Goal: Task Accomplishment & Management: Manage account settings

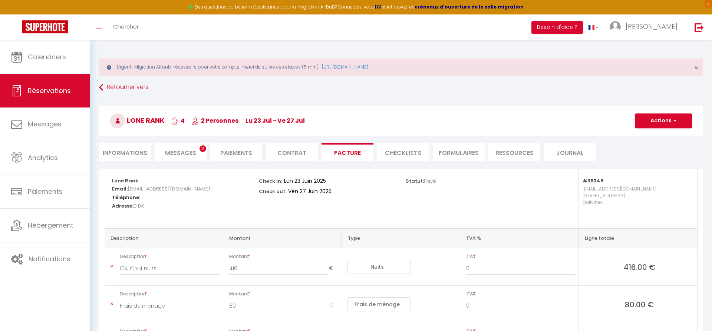
select select "cleaning"
select select "taxes"
click at [104, 82] on link "Retourner vers" at bounding box center [401, 87] width 604 height 13
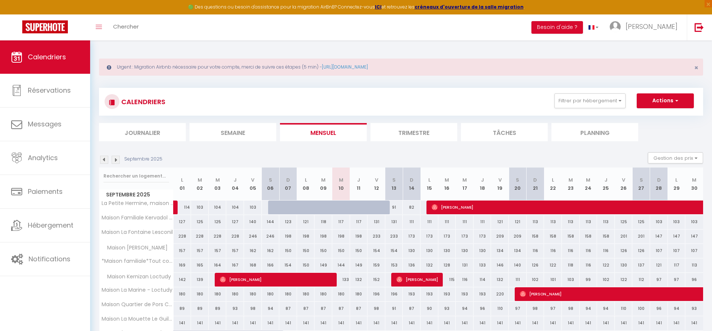
click at [105, 160] on img at bounding box center [104, 160] width 8 height 8
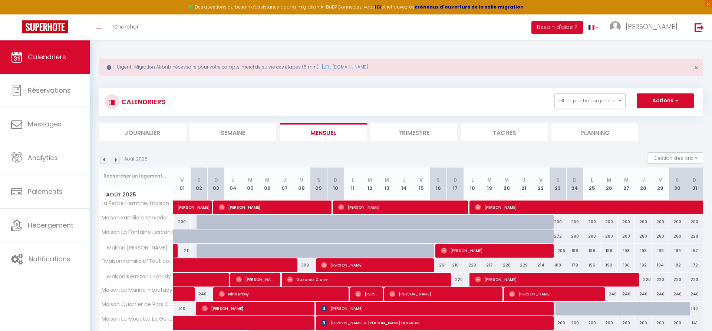
click at [105, 160] on img at bounding box center [104, 160] width 8 height 8
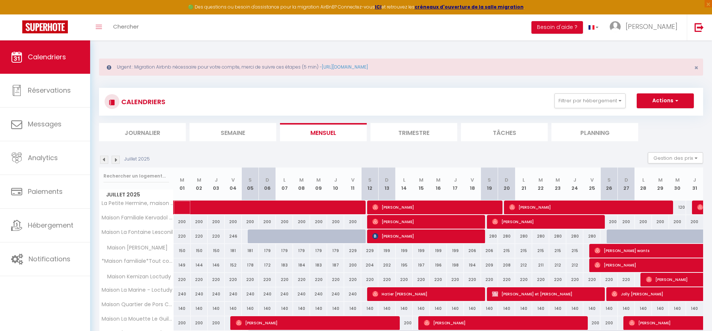
click at [277, 207] on span at bounding box center [279, 208] width 188 height 14
select select "OK"
select select "1"
select select "0"
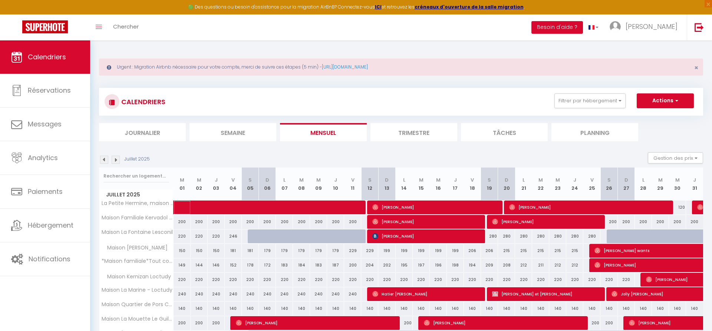
select select "1"
select select
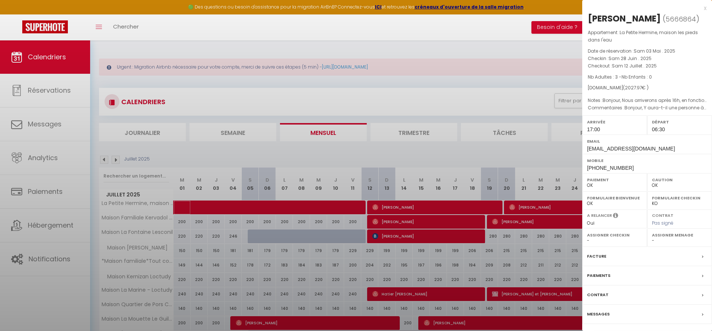
select select "36973"
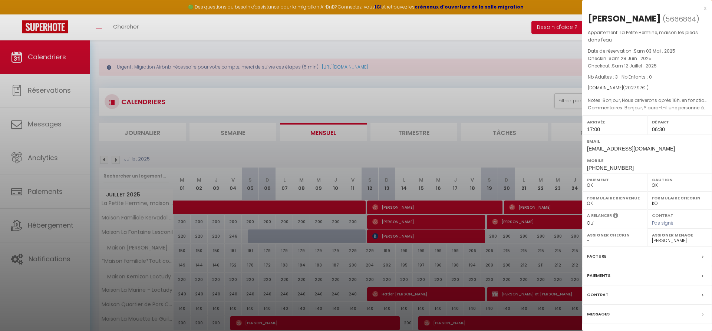
click at [608, 257] on div "Facture" at bounding box center [647, 256] width 130 height 19
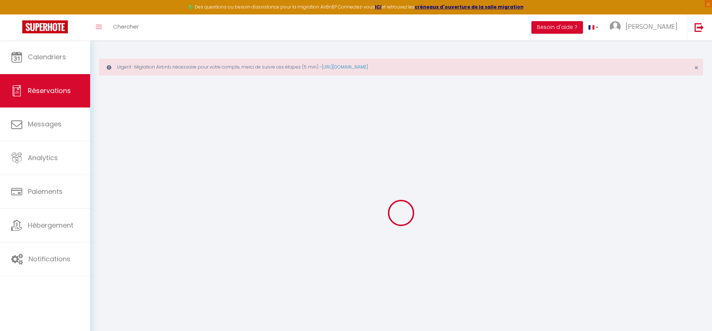
select select "cleaning"
select select "taxes"
select select
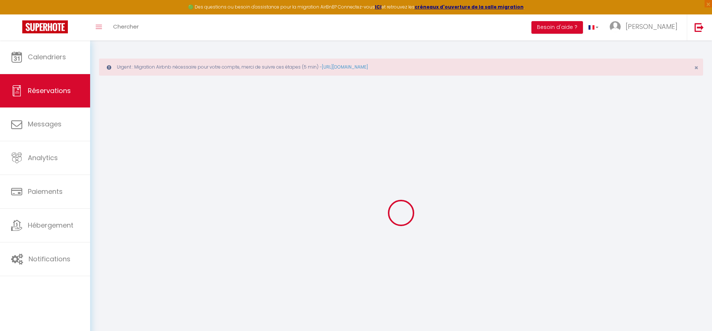
checkbox input "false"
type particulière\?0 "Bonjour, Y aura-t-il une personne à notre arrivée ou l'arrivée se fait avec une…"
type textarea "Bonjour, Nous arriverons après 16h, en fonction des bouchons sur la route. Nous…"
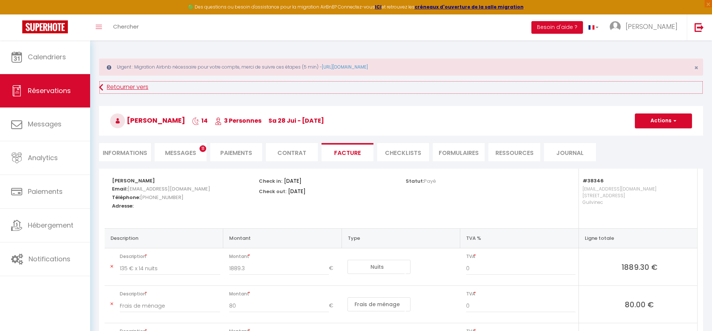
click at [111, 85] on link "Retourner vers" at bounding box center [401, 87] width 604 height 13
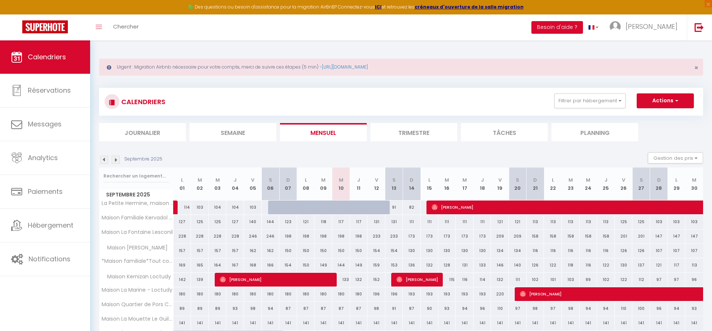
click at [101, 159] on img at bounding box center [104, 160] width 8 height 8
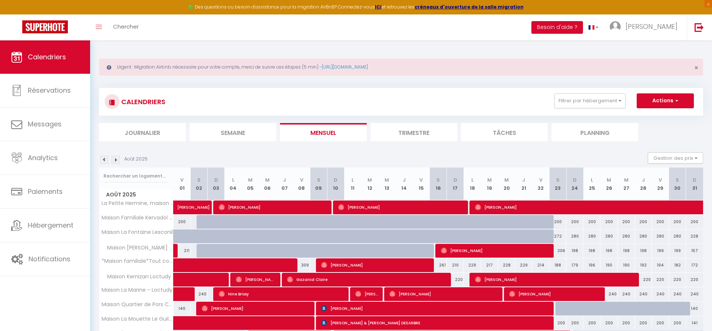
click at [102, 160] on img at bounding box center [104, 160] width 8 height 8
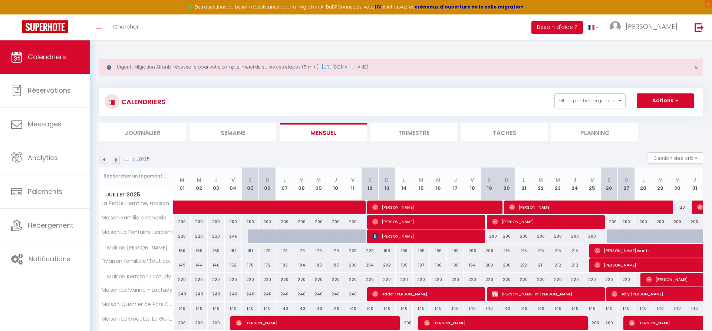
click at [454, 207] on span "[PERSON_NAME]" at bounding box center [434, 207] width 125 height 14
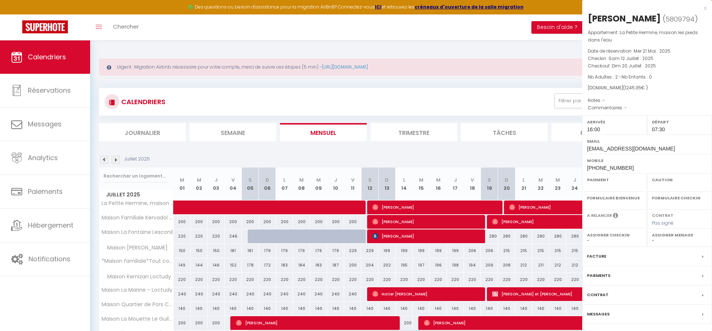
select select "OK"
select select "1"
select select "0"
select select "1"
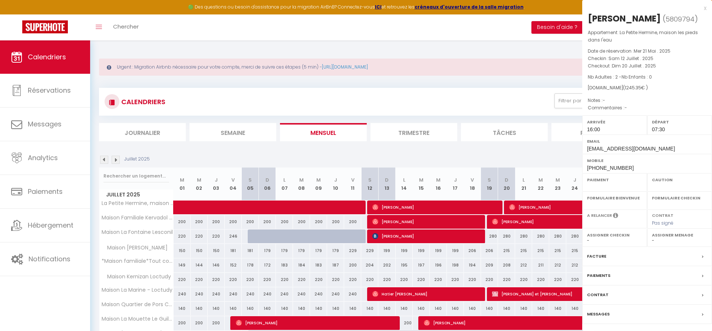
select select
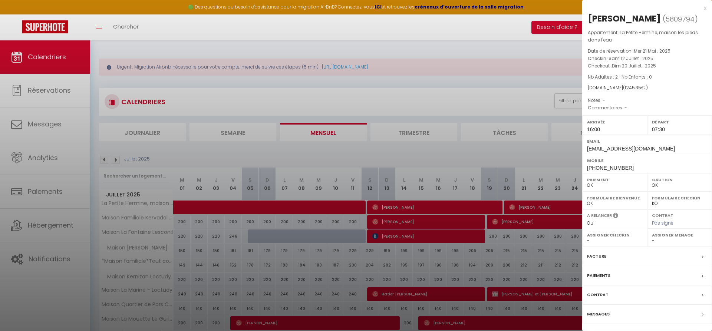
select select "36973"
click at [601, 256] on label "Facture" at bounding box center [596, 257] width 19 height 8
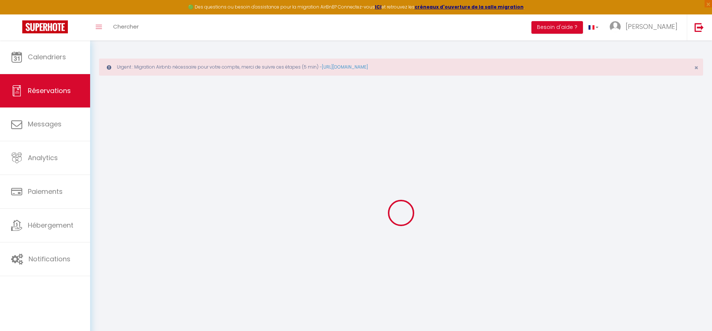
select select "cleaning"
select select "taxes"
select select
checkbox input "false"
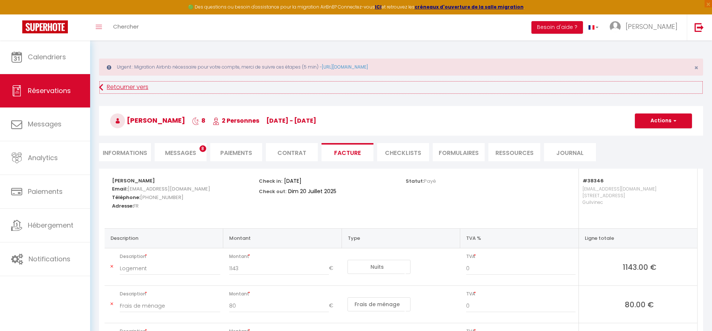
click at [114, 88] on link "Retourner vers" at bounding box center [401, 87] width 604 height 13
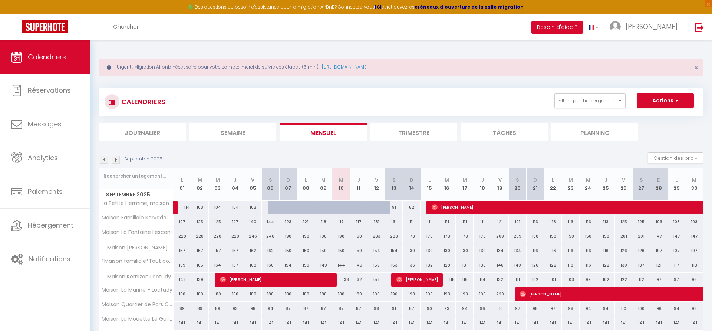
click at [105, 161] on img at bounding box center [104, 160] width 8 height 8
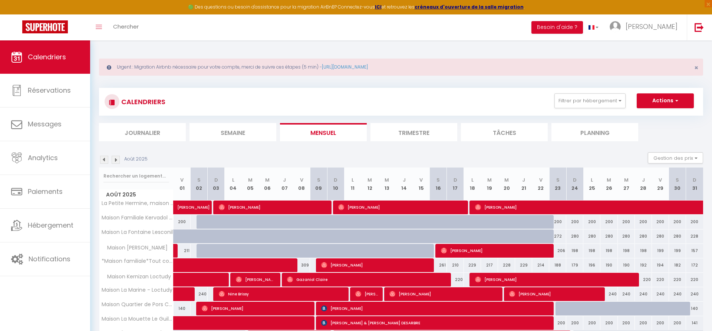
click at [104, 160] on img at bounding box center [104, 160] width 8 height 8
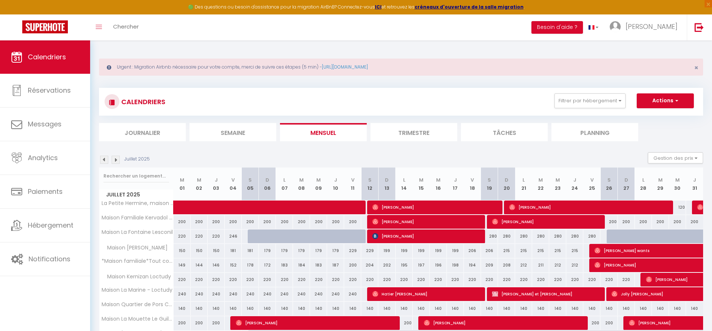
click at [616, 205] on span "[PERSON_NAME]" at bounding box center [588, 207] width 159 height 14
select select "OK"
select select "0"
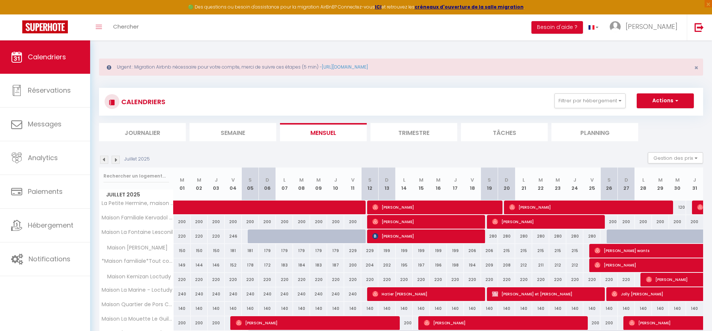
select select "1"
select select
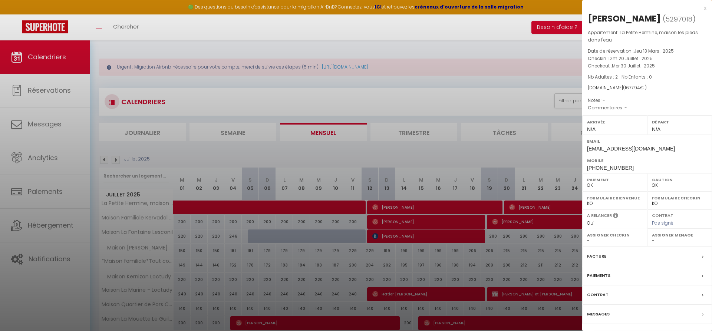
select select "36973"
click at [602, 258] on label "Facture" at bounding box center [596, 257] width 19 height 8
select select
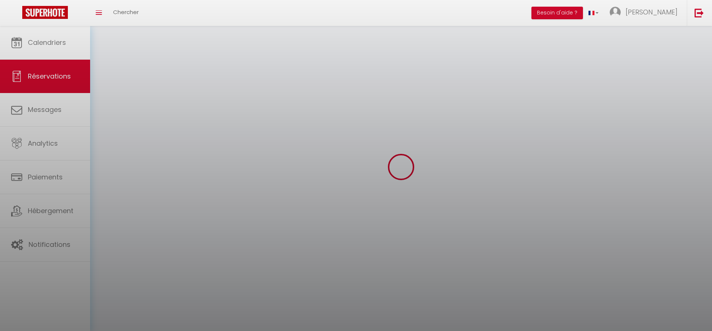
select select
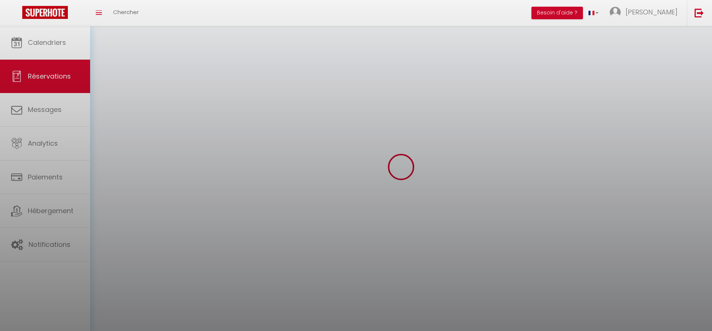
select select
checkbox input "false"
select select
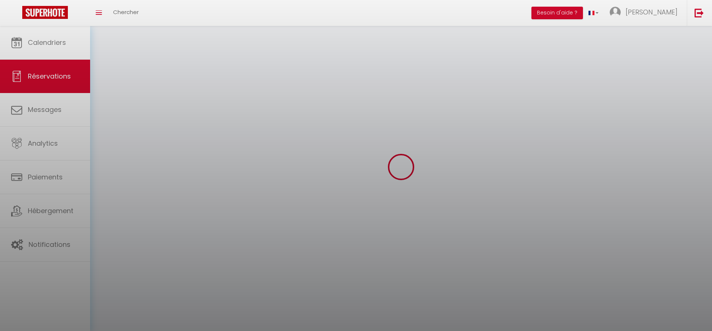
select select
checkbox input "false"
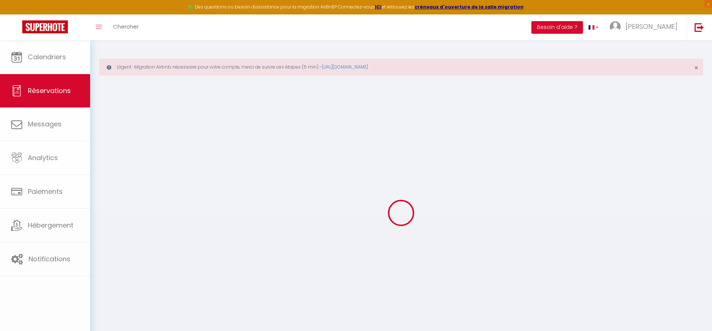
select select
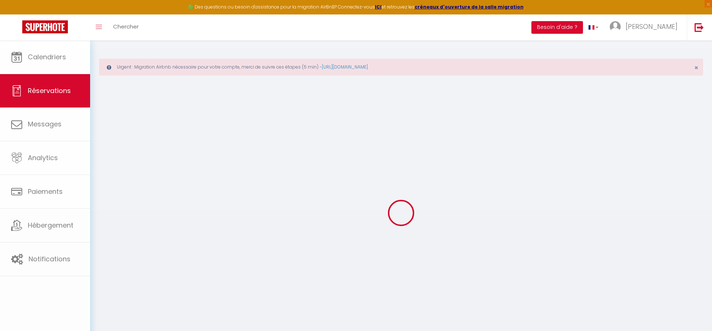
select select
checkbox input "false"
select select
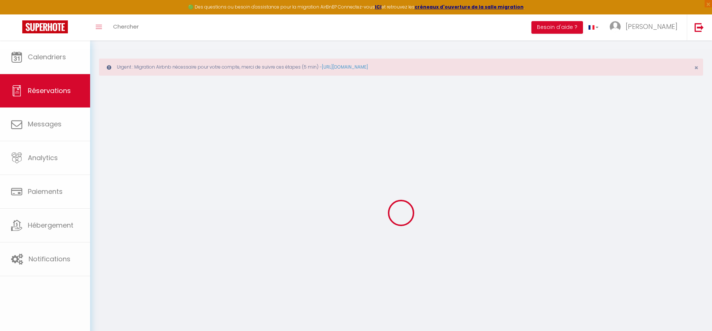
select select
checkbox input "false"
select select
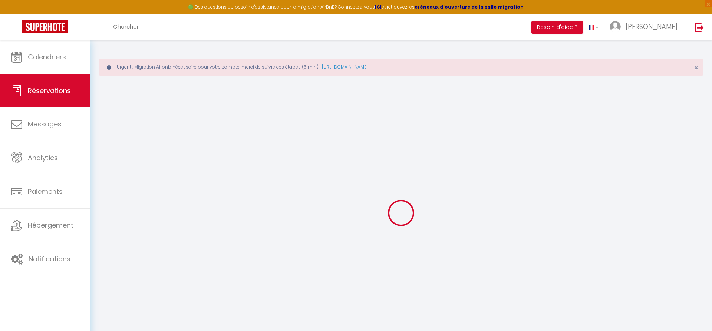
type input "[PERSON_NAME]"
type input "[EMAIL_ADDRESS][DOMAIN_NAME]"
type input "[PHONE_NUMBER]"
select select "DE"
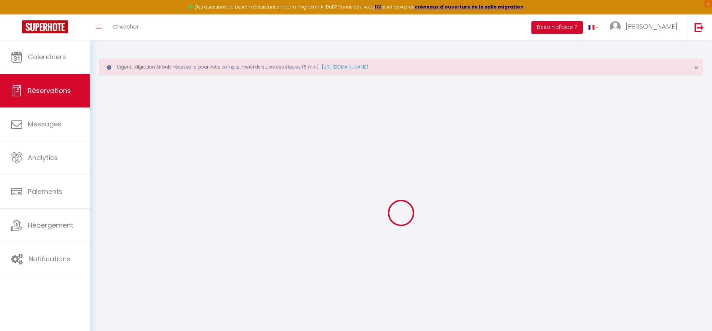
type input "59.4"
select select "38346"
select select "1"
select select
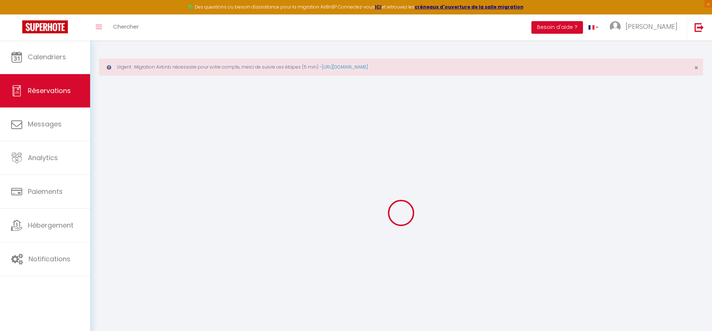
type input "2"
select select "12"
select select
type input "1570"
checkbox input "false"
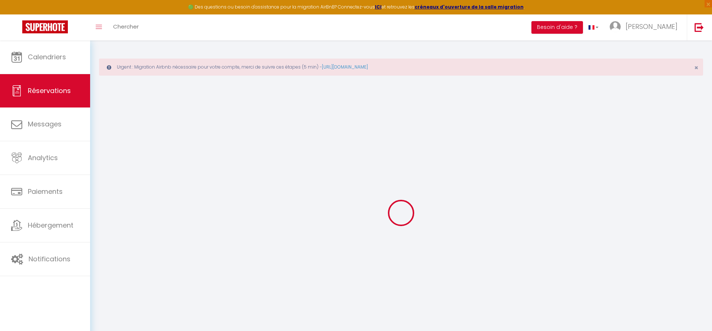
type input "0"
select select "1"
type input "80"
type input "0"
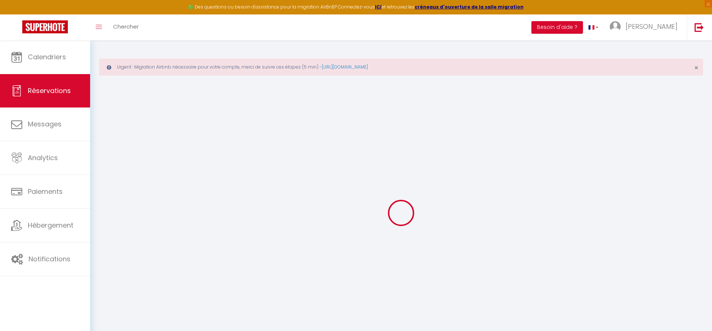
select select
select select "15"
checkbox input "false"
select select
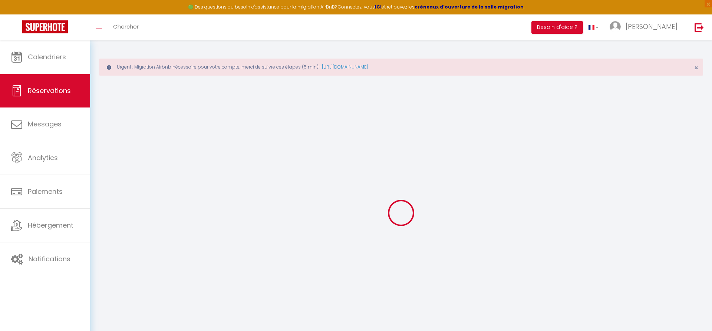
select select
checkbox input "false"
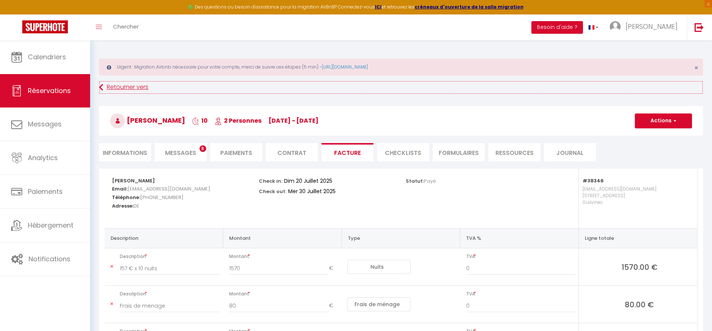
click at [108, 84] on link "Retourner vers" at bounding box center [401, 87] width 604 height 13
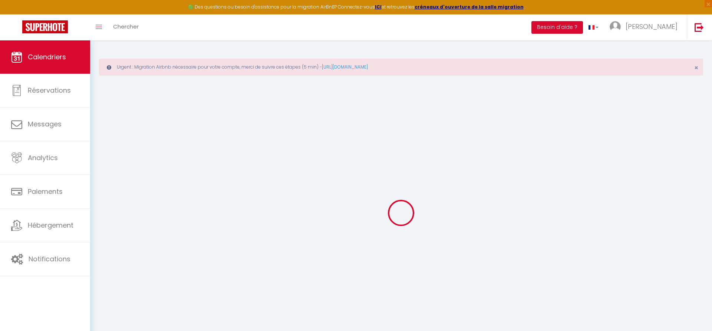
select select
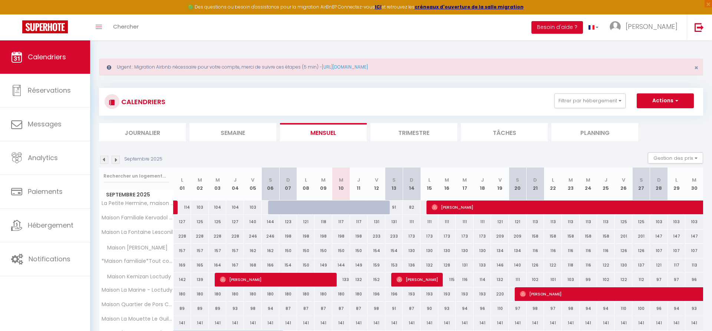
click at [524, 208] on span "[PERSON_NAME]" at bounding box center [688, 207] width 512 height 14
select select "OK"
select select "0"
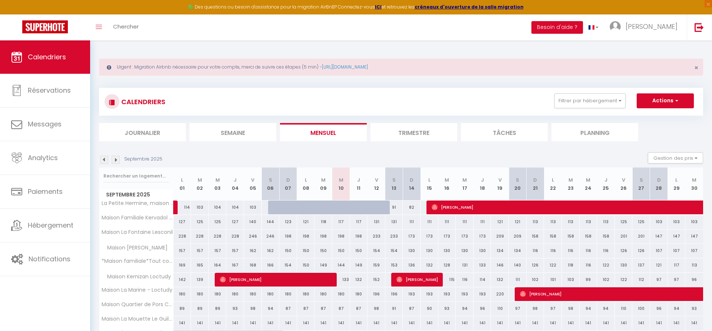
select select "1"
select select
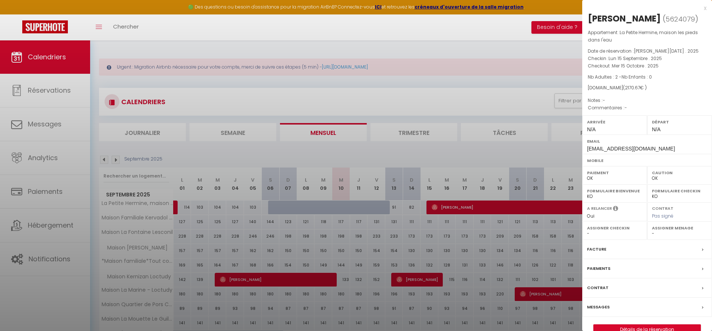
select select "36973"
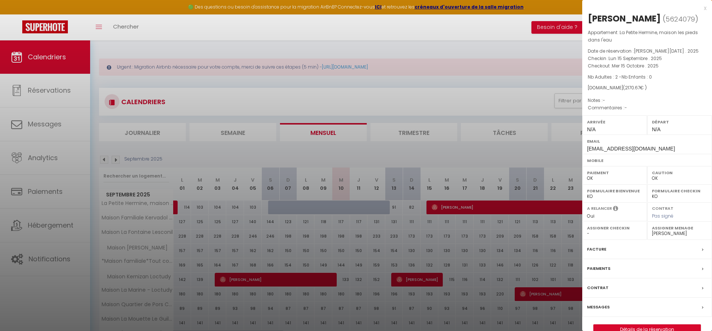
click at [706, 9] on div "x" at bounding box center [644, 8] width 124 height 9
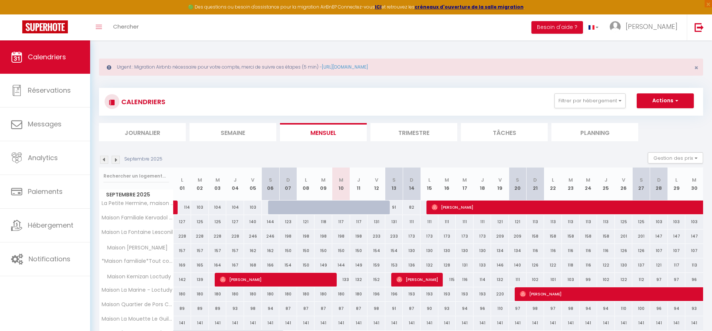
click at [104, 160] on img at bounding box center [104, 160] width 8 height 8
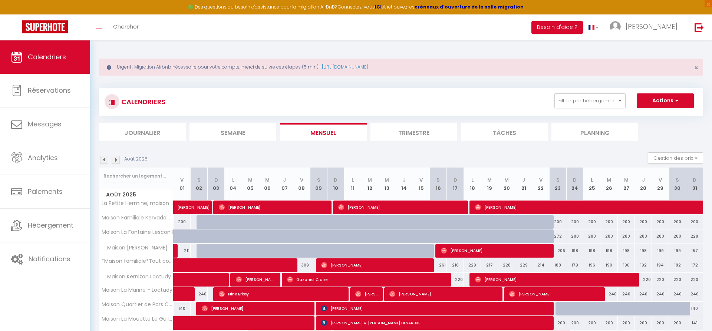
click at [197, 207] on span "[PERSON_NAME]" at bounding box center [194, 204] width 34 height 14
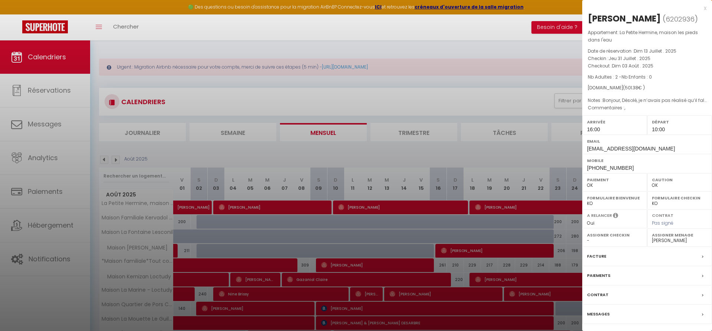
click at [601, 252] on div "Facture" at bounding box center [647, 256] width 130 height 19
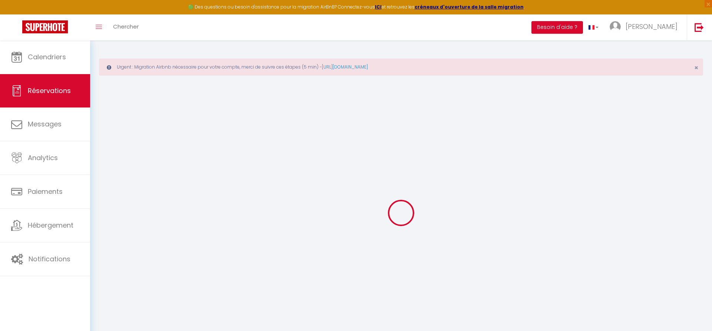
select select "cleaning"
select select "taxes"
select select
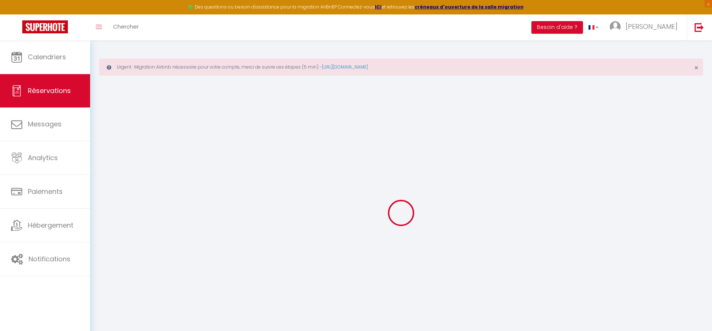
checkbox input "false"
type particulière\?0 ","
type textarea "Bonjour, Désolé, je n’avais pas réalisé qu’il fallait remplir ce formulaire. À …"
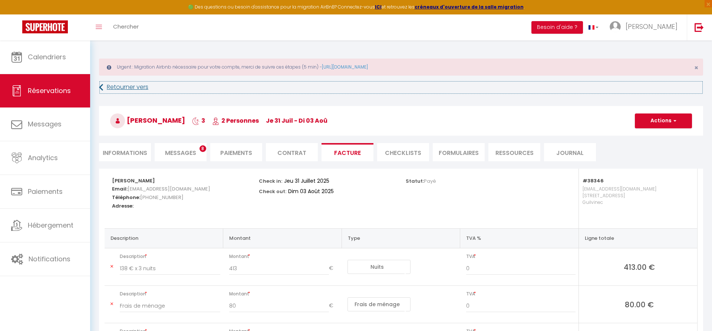
click at [120, 86] on link "Retourner vers" at bounding box center [401, 87] width 604 height 13
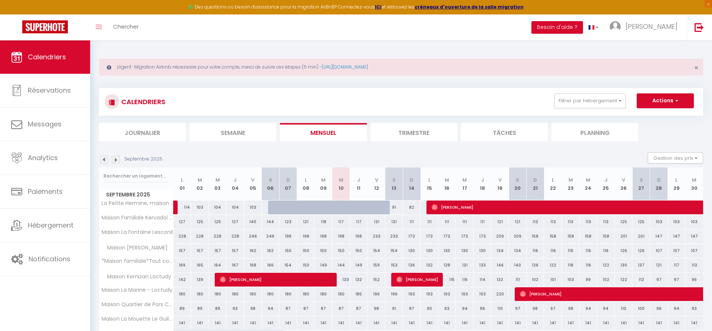
click at [104, 161] on img at bounding box center [104, 160] width 8 height 8
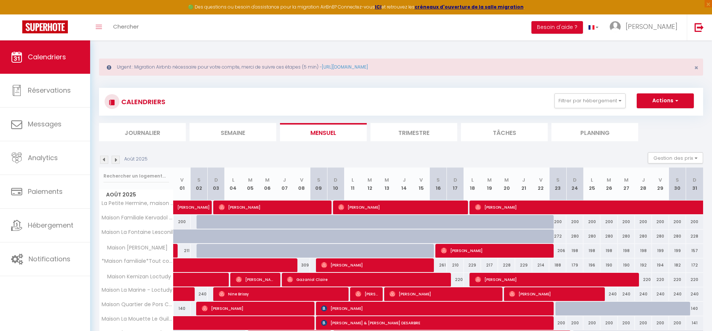
click at [296, 206] on span "[PERSON_NAME]" at bounding box center [273, 207] width 108 height 14
select select "OK"
select select "1"
select select "0"
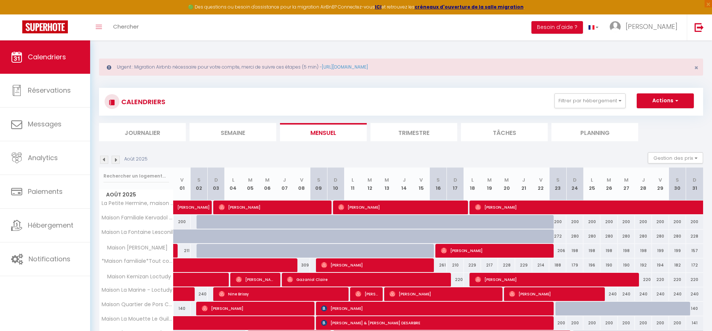
select select "1"
select select
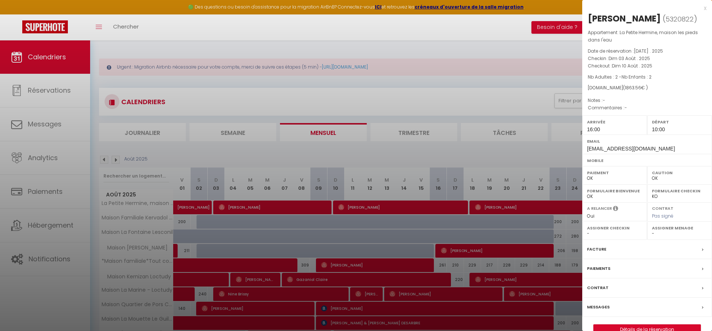
select select "36973"
click at [608, 247] on div "Facture" at bounding box center [647, 249] width 130 height 19
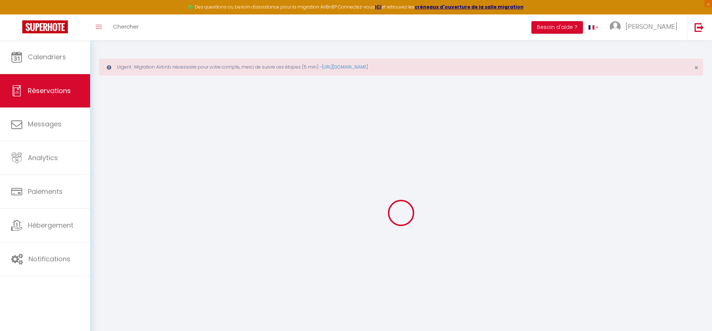
select select "cleaning"
select select "taxes"
select select
checkbox input "false"
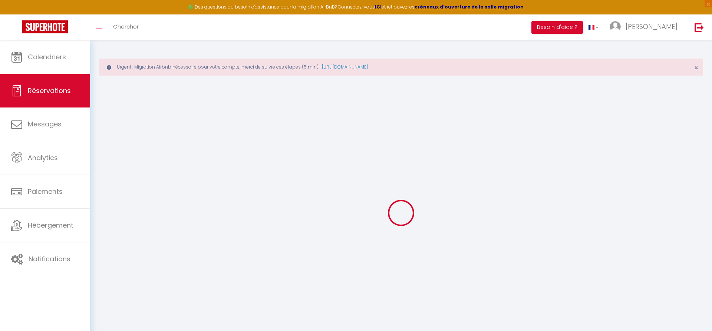
select select
checkbox input "false"
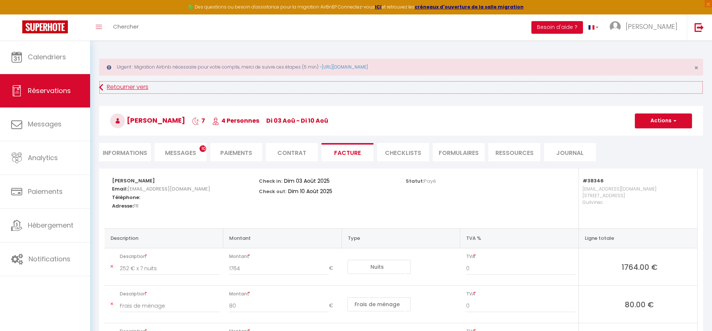
click at [113, 86] on link "Retourner vers" at bounding box center [401, 87] width 604 height 13
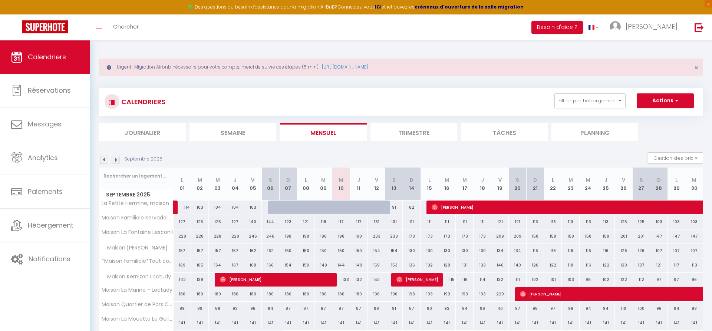
click at [105, 160] on img at bounding box center [104, 160] width 8 height 8
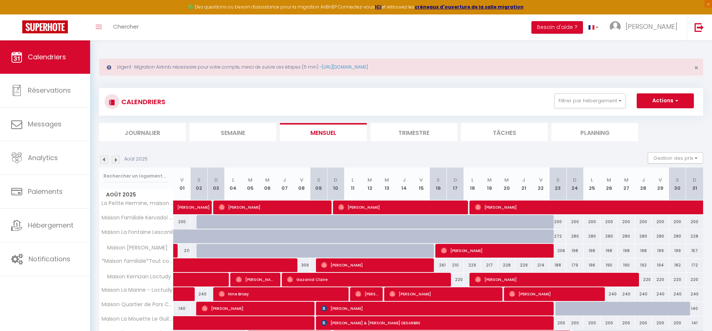
click at [437, 207] on span "[PERSON_NAME]" at bounding box center [400, 207] width 125 height 14
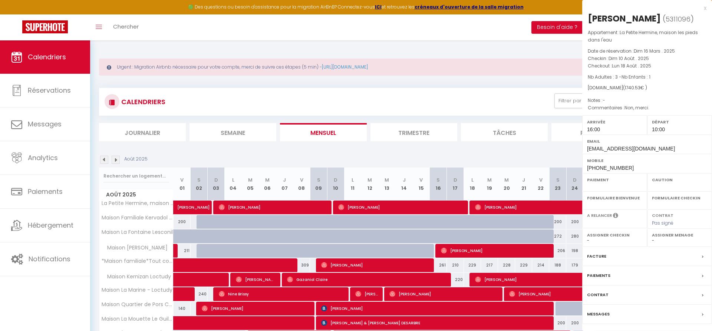
select select "OK"
select select "1"
select select "0"
select select "1"
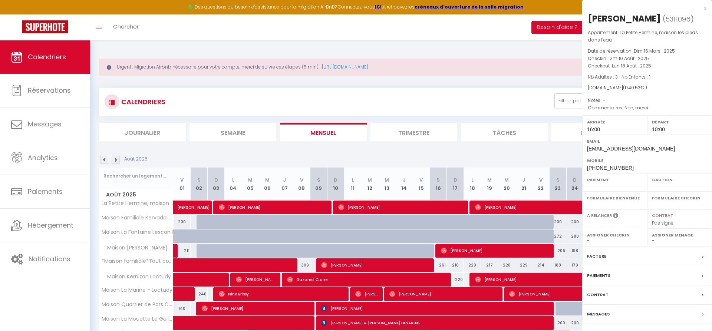
select select
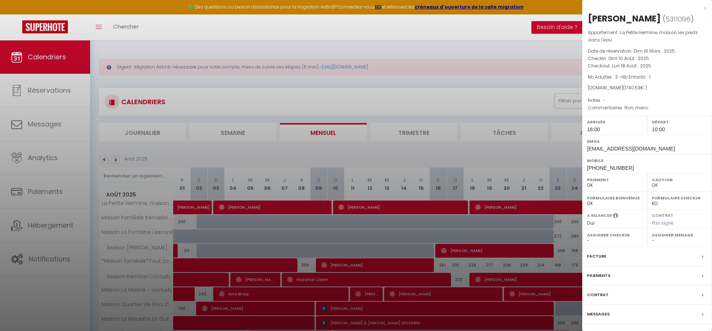
select select "36973"
click at [606, 259] on div "Facture" at bounding box center [647, 256] width 130 height 19
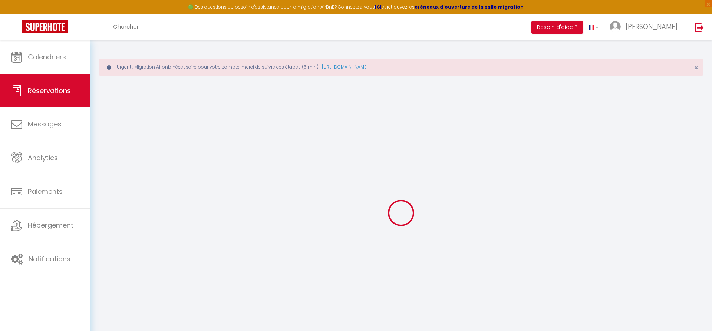
select select "cleaning"
select select "taxes"
select select
checkbox input "false"
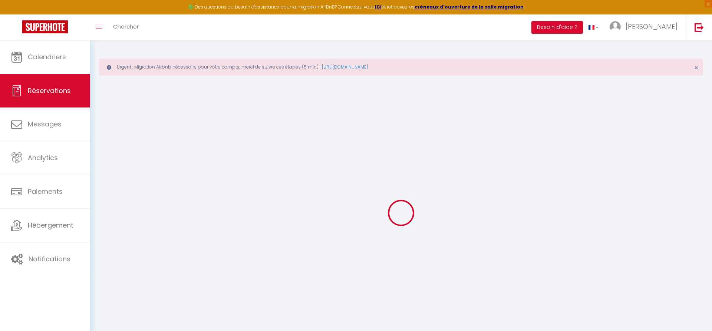
select select
checkbox input "false"
type particulière\?0 "Non, merci."
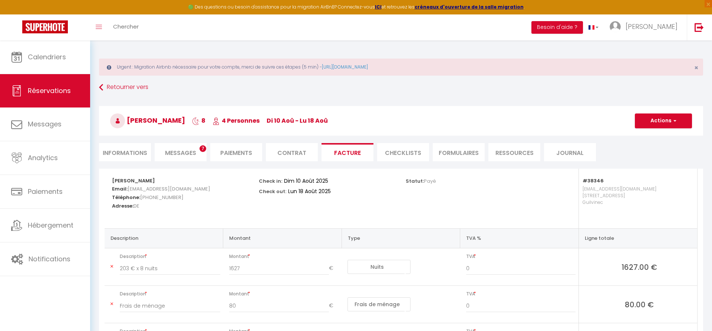
click at [98, 91] on div "Retourner vers [GEOGRAPHIC_DATA][PERSON_NAME] 8 4 Personnes di 10 Aoû - lu 18 A…" at bounding box center [401, 125] width 614 height 88
click at [112, 89] on link "Retourner vers" at bounding box center [401, 87] width 604 height 13
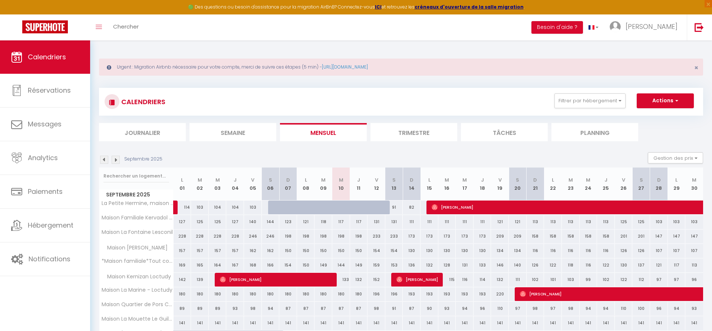
click at [101, 160] on img at bounding box center [104, 160] width 8 height 8
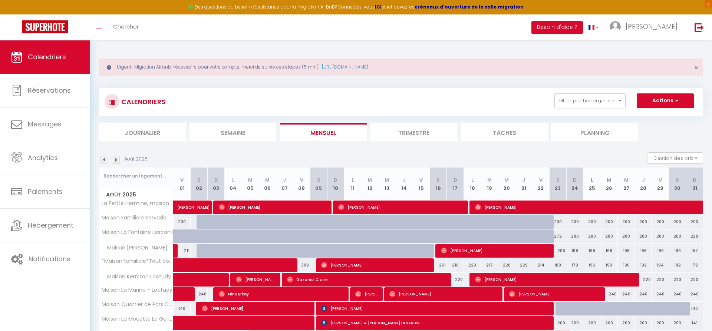
click at [556, 207] on span "[PERSON_NAME]" at bounding box center [594, 207] width 239 height 14
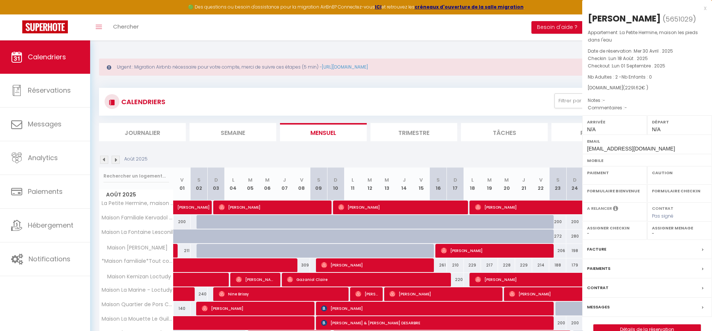
select select "OK"
select select "0"
select select "1"
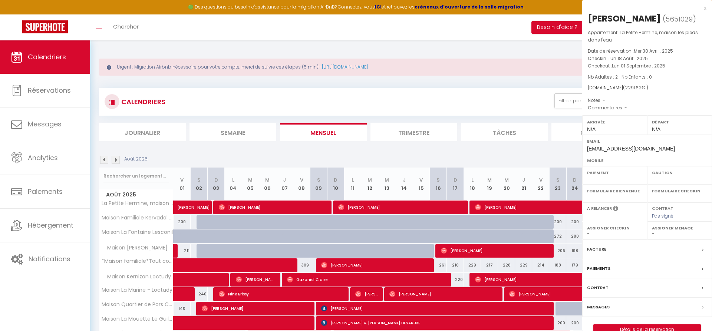
select select
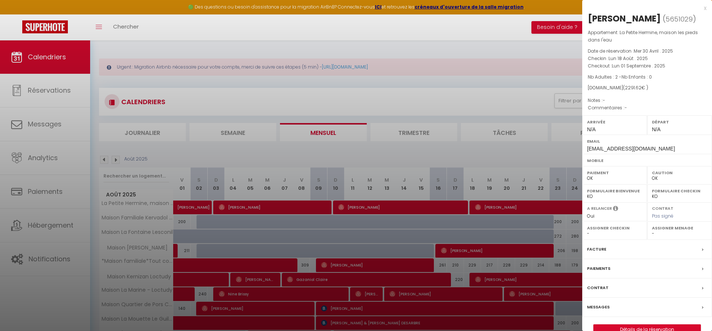
select select "36973"
click at [603, 251] on label "Facture" at bounding box center [596, 250] width 19 height 8
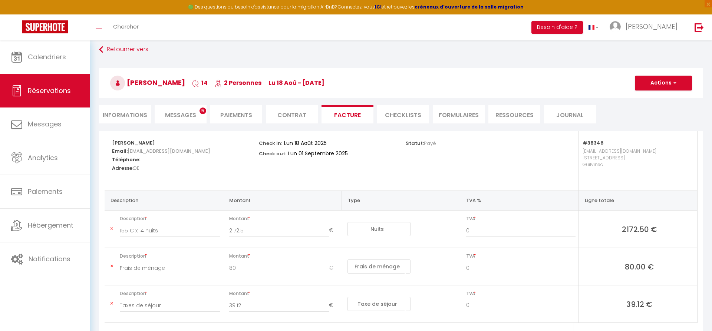
scroll to position [76, 0]
